Goal: Task Accomplishment & Management: Use online tool/utility

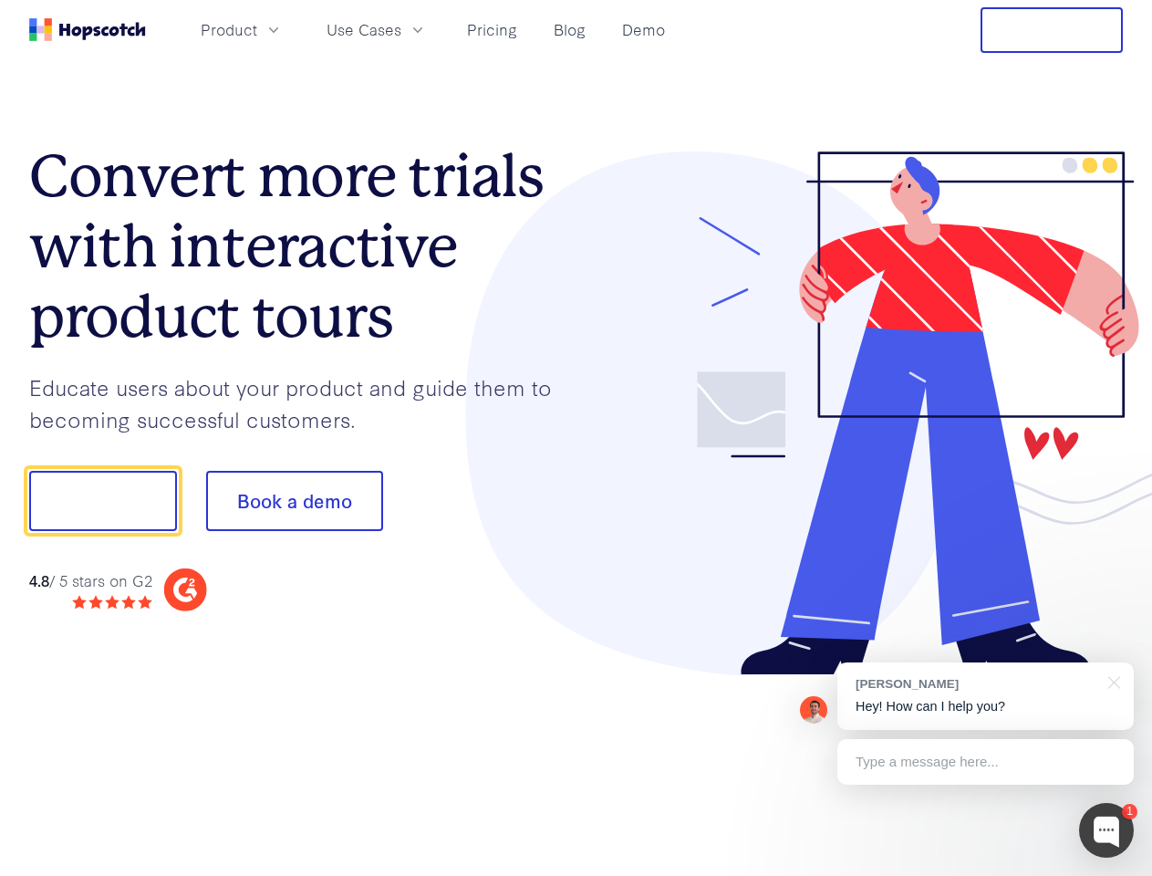
click at [577, 438] on div at bounding box center [850, 413] width 547 height 525
click at [257, 29] on span "Product" at bounding box center [229, 29] width 57 height 23
click at [401, 29] on span "Use Cases" at bounding box center [364, 29] width 75 height 23
click at [1052, 30] on button "Free Trial" at bounding box center [1052, 30] width 142 height 46
click at [102, 501] on button "Show me!" at bounding box center [103, 501] width 148 height 60
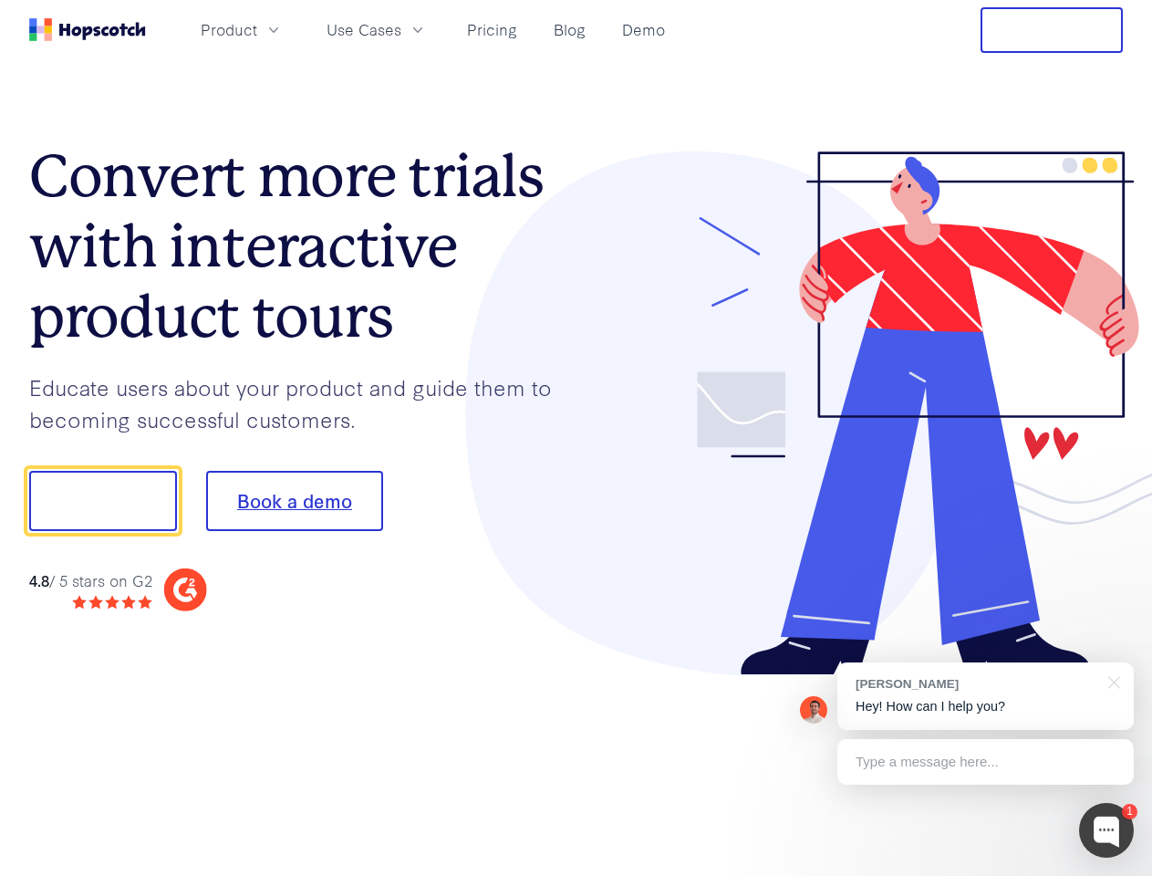
click at [294, 501] on button "Book a demo" at bounding box center [294, 501] width 177 height 60
click at [1107, 830] on div at bounding box center [1106, 830] width 55 height 55
click at [985, 696] on div "[PERSON_NAME] Hey! How can I help you?" at bounding box center [986, 696] width 297 height 68
click at [1111, 681] on div at bounding box center [963, 498] width 342 height 609
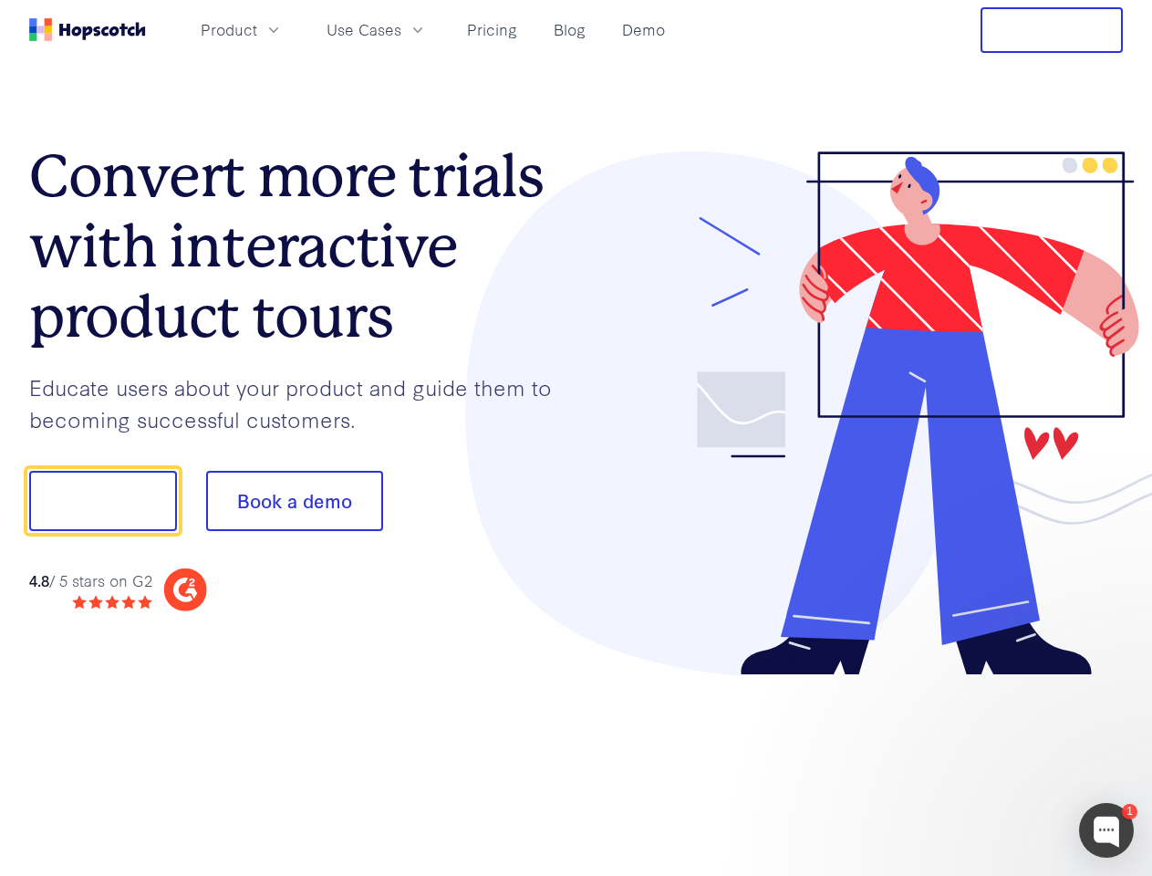
click at [985, 762] on div at bounding box center [963, 621] width 342 height 364
